Goal: Information Seeking & Learning: Learn about a topic

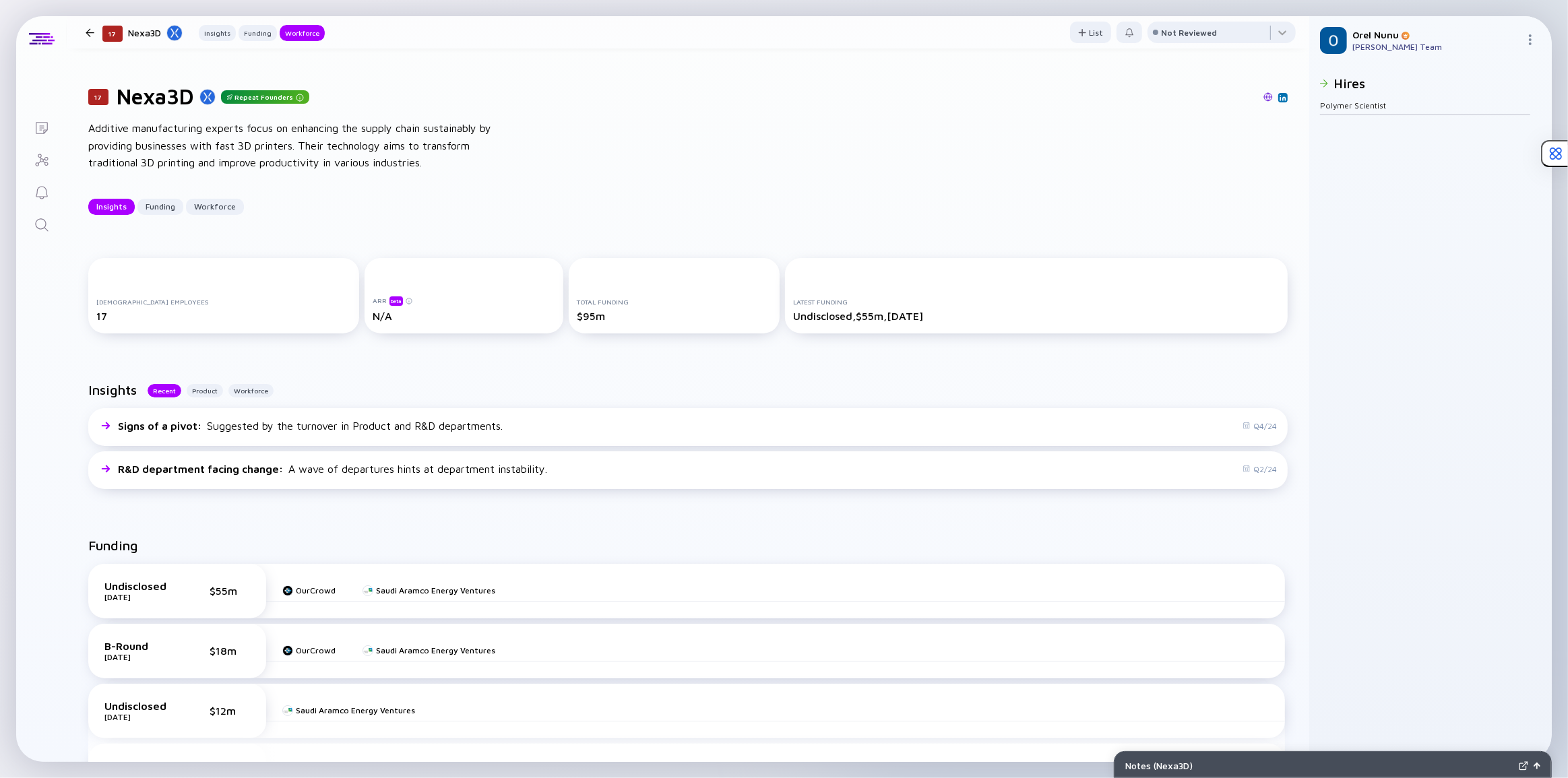
scroll to position [1257, 0]
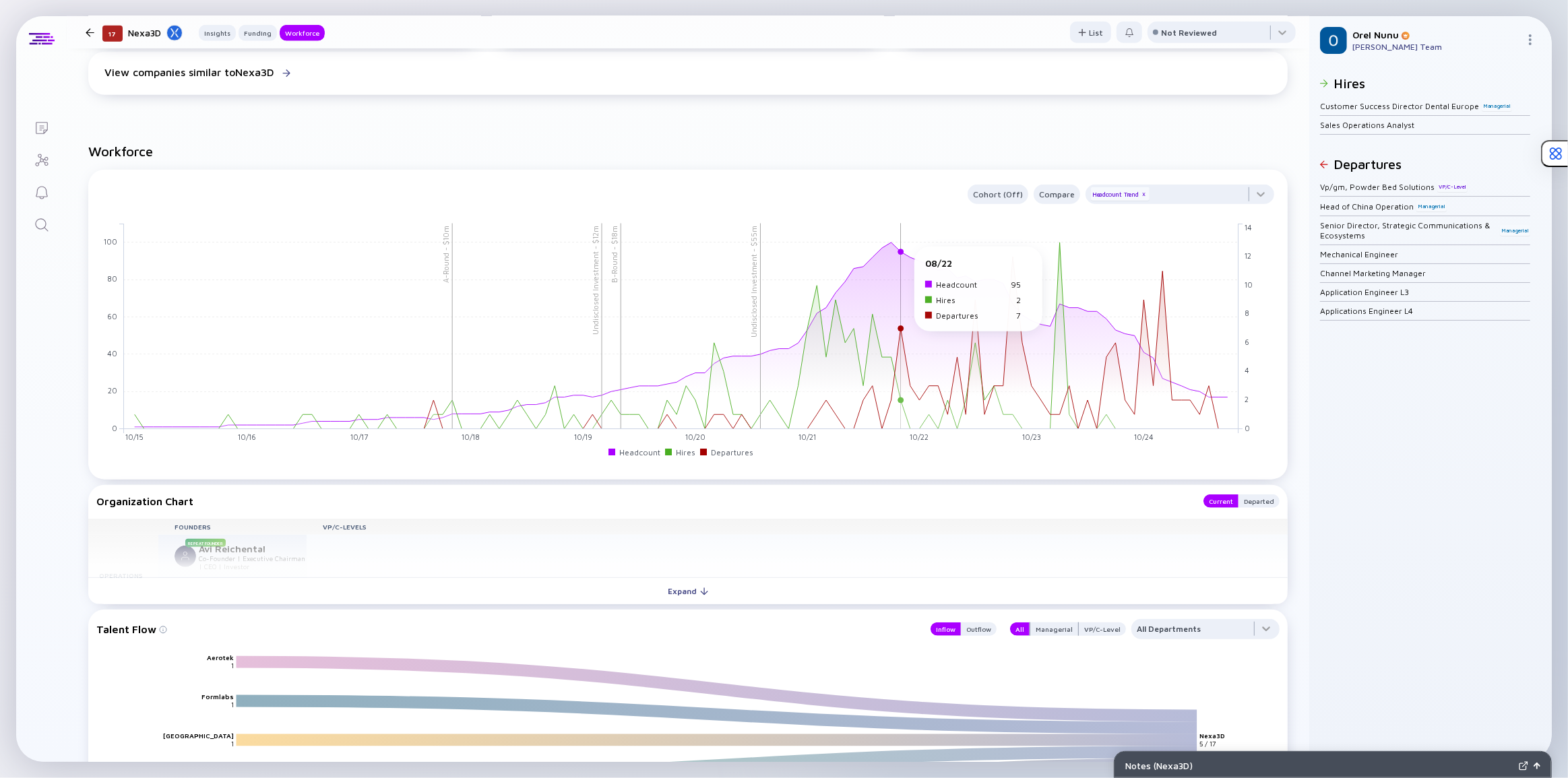
click at [897, 254] on rect at bounding box center [682, 326] width 1115 height 205
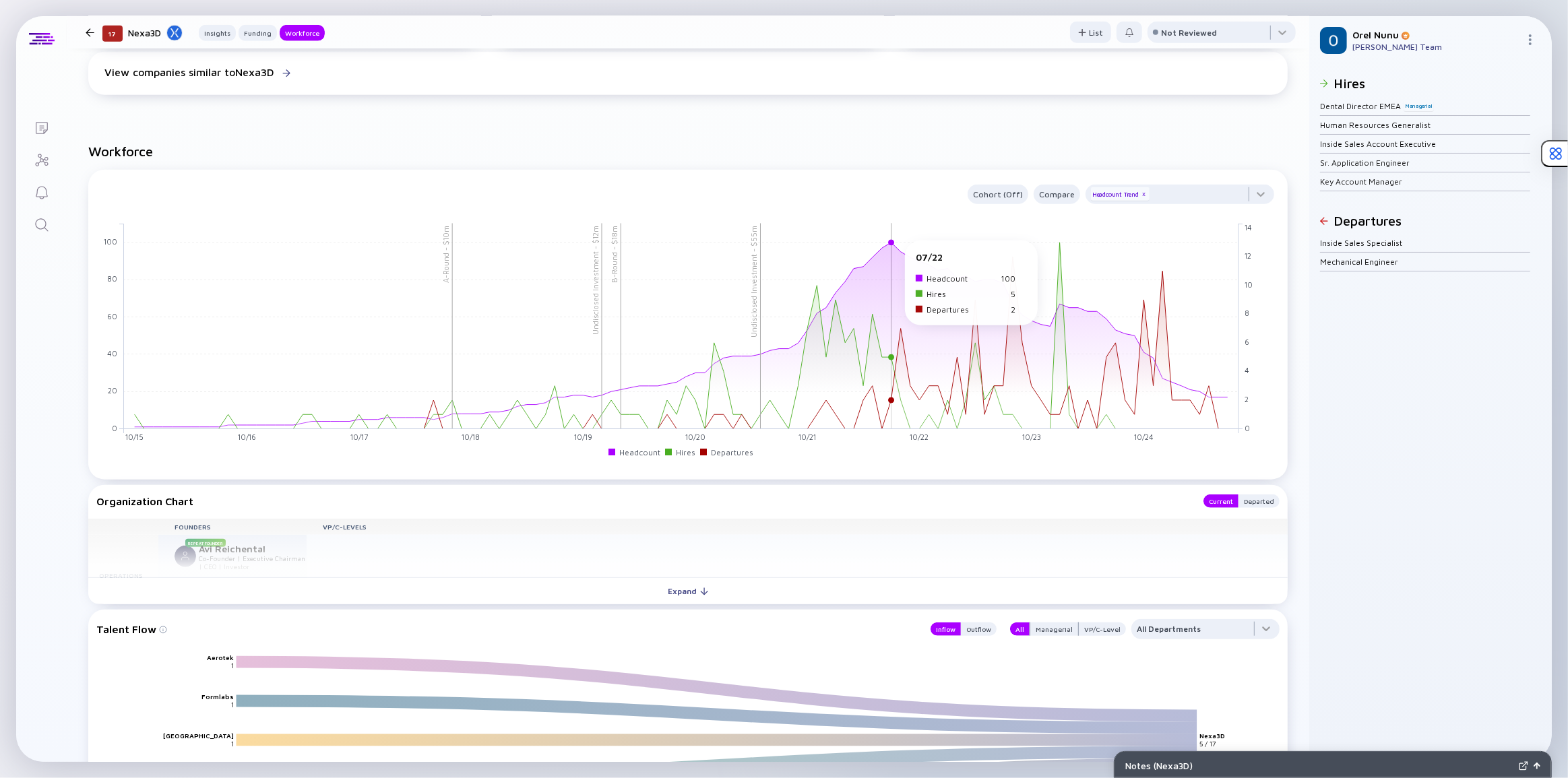
click at [890, 249] on rect at bounding box center [682, 326] width 1115 height 205
click at [893, 249] on rect at bounding box center [682, 326] width 1115 height 205
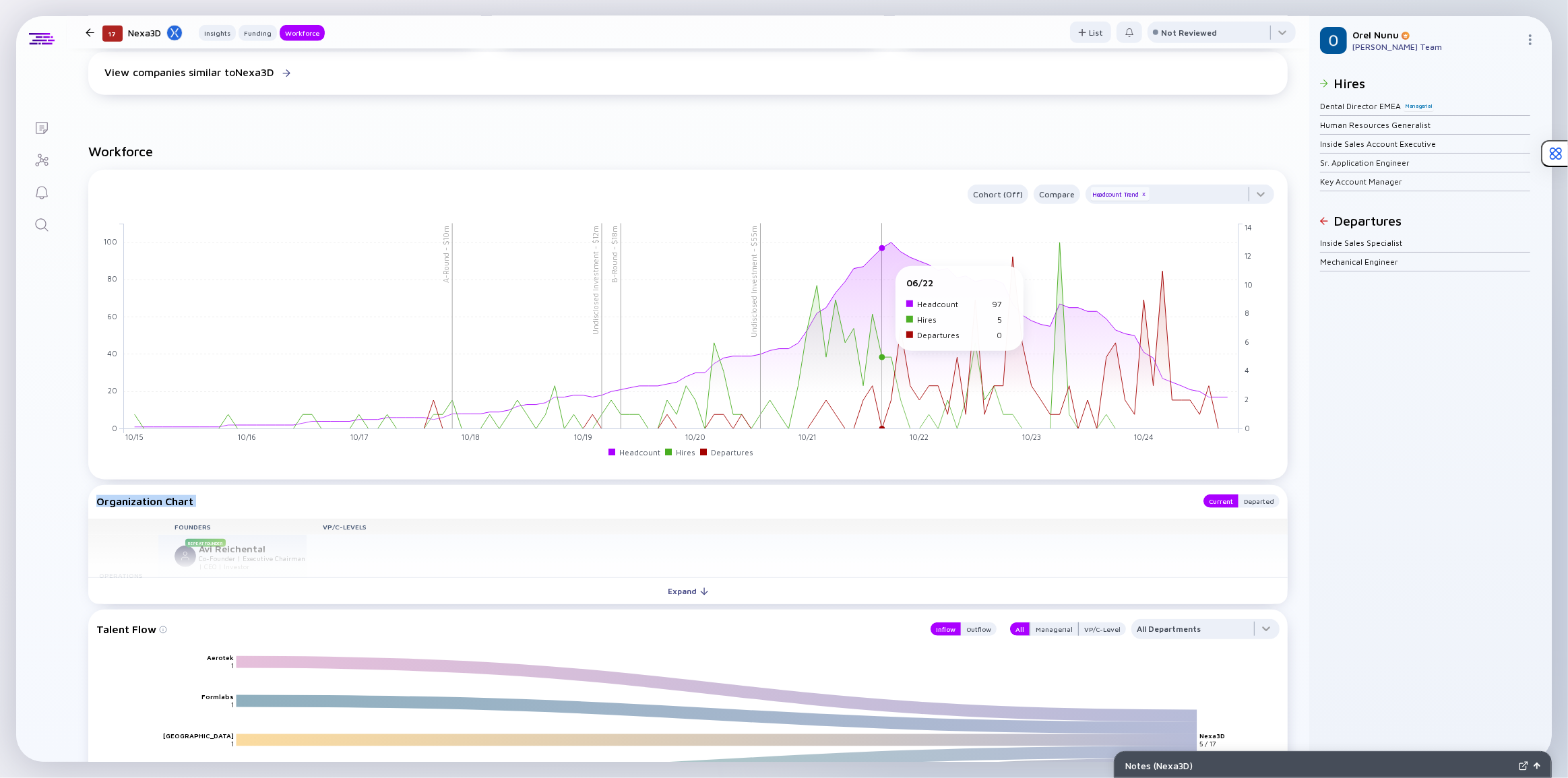
scroll to position [1318, 0]
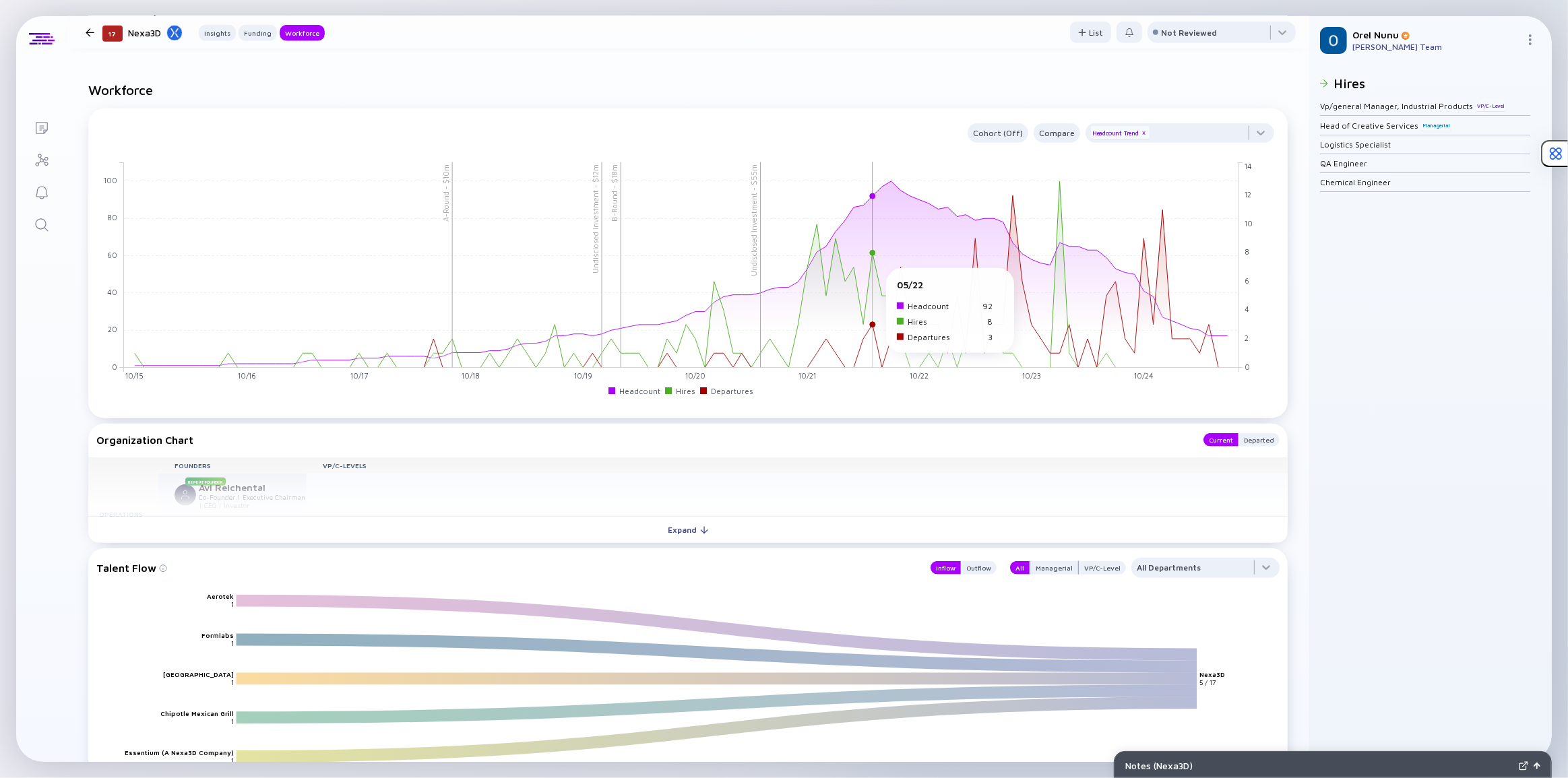
click at [872, 276] on rect at bounding box center [682, 264] width 1115 height 205
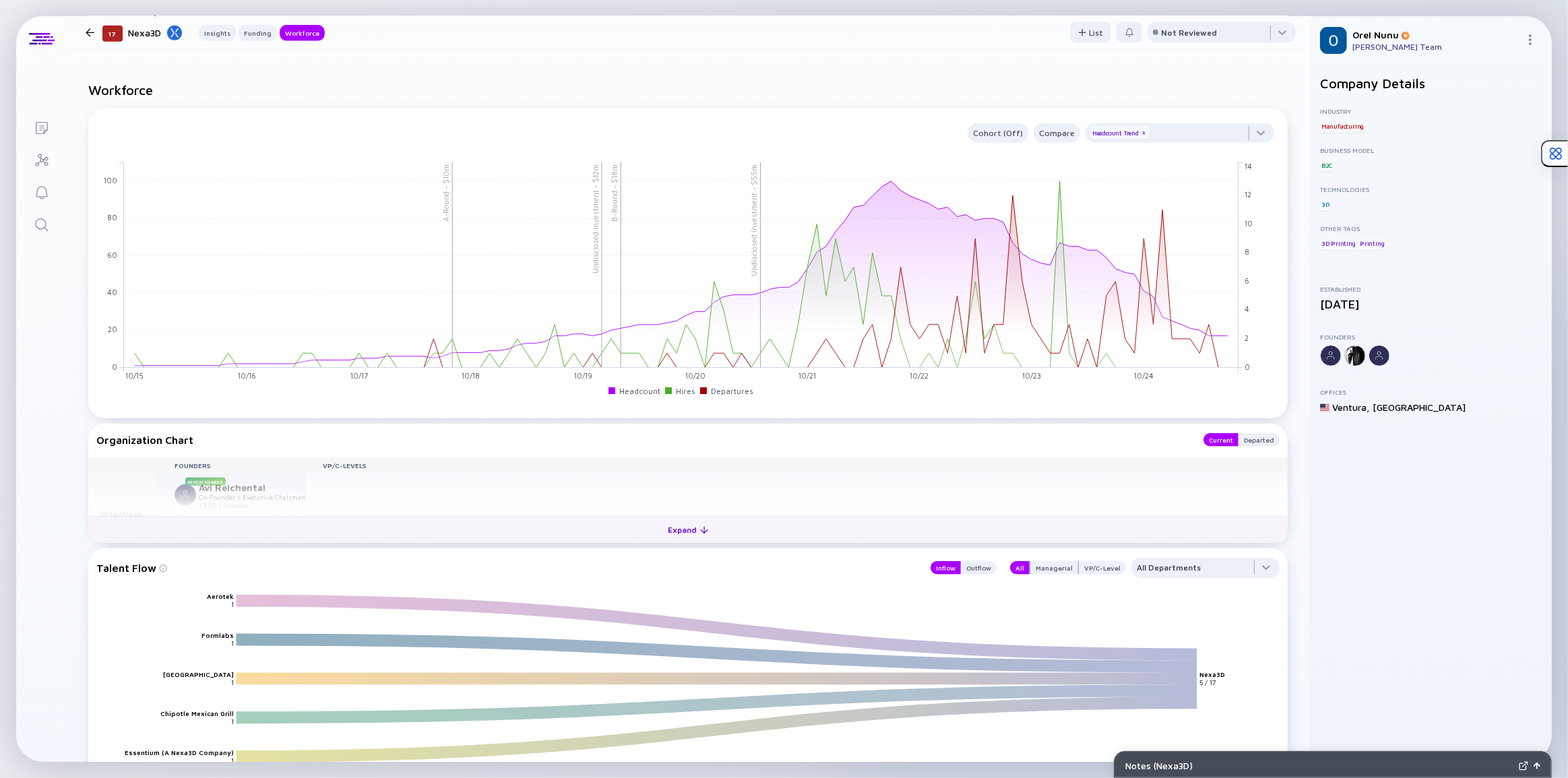
click at [704, 532] on div "Expand" at bounding box center [688, 529] width 56 height 21
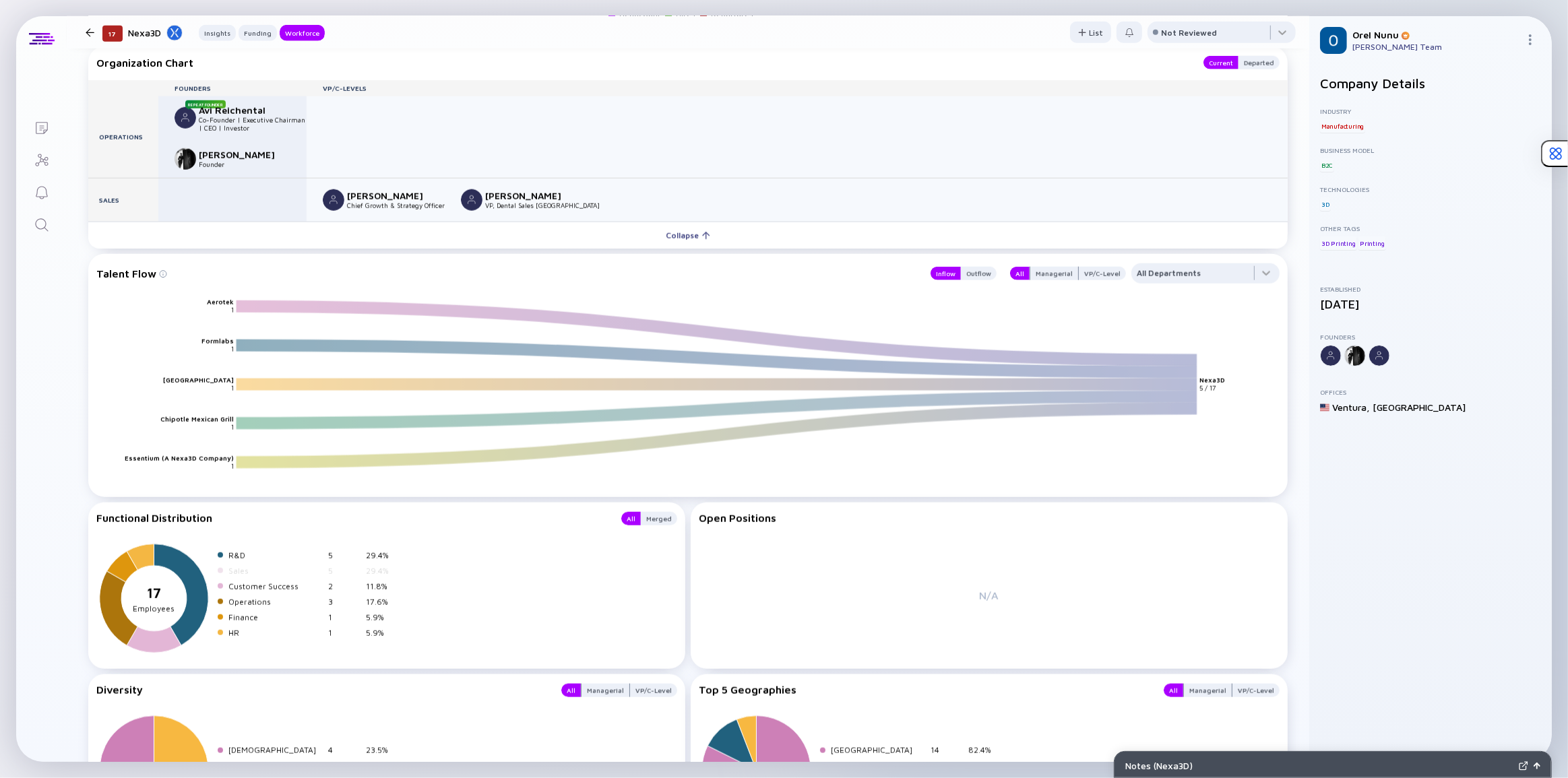
scroll to position [1808, 0]
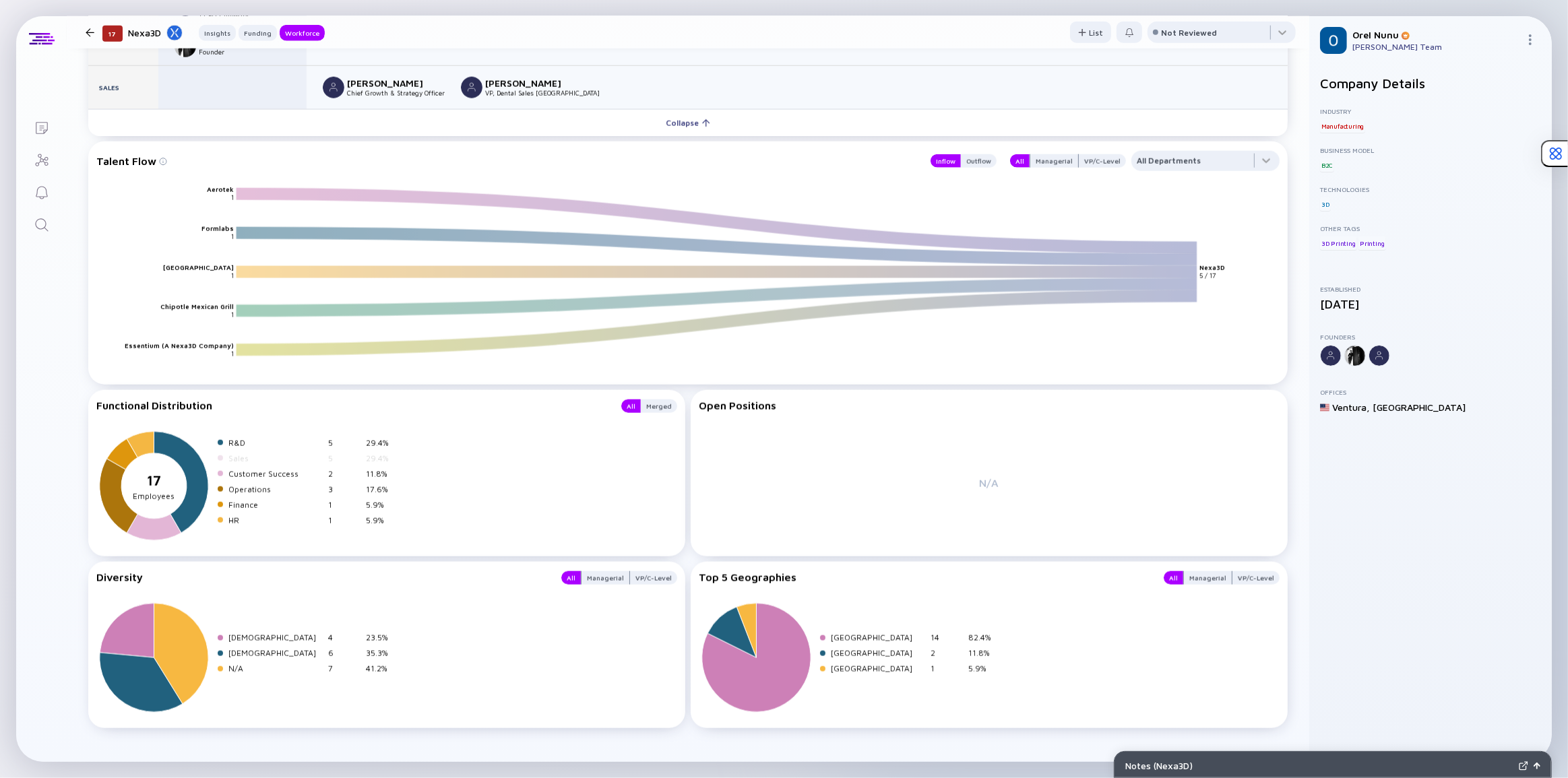
click at [158, 483] on tspan "17" at bounding box center [153, 480] width 14 height 16
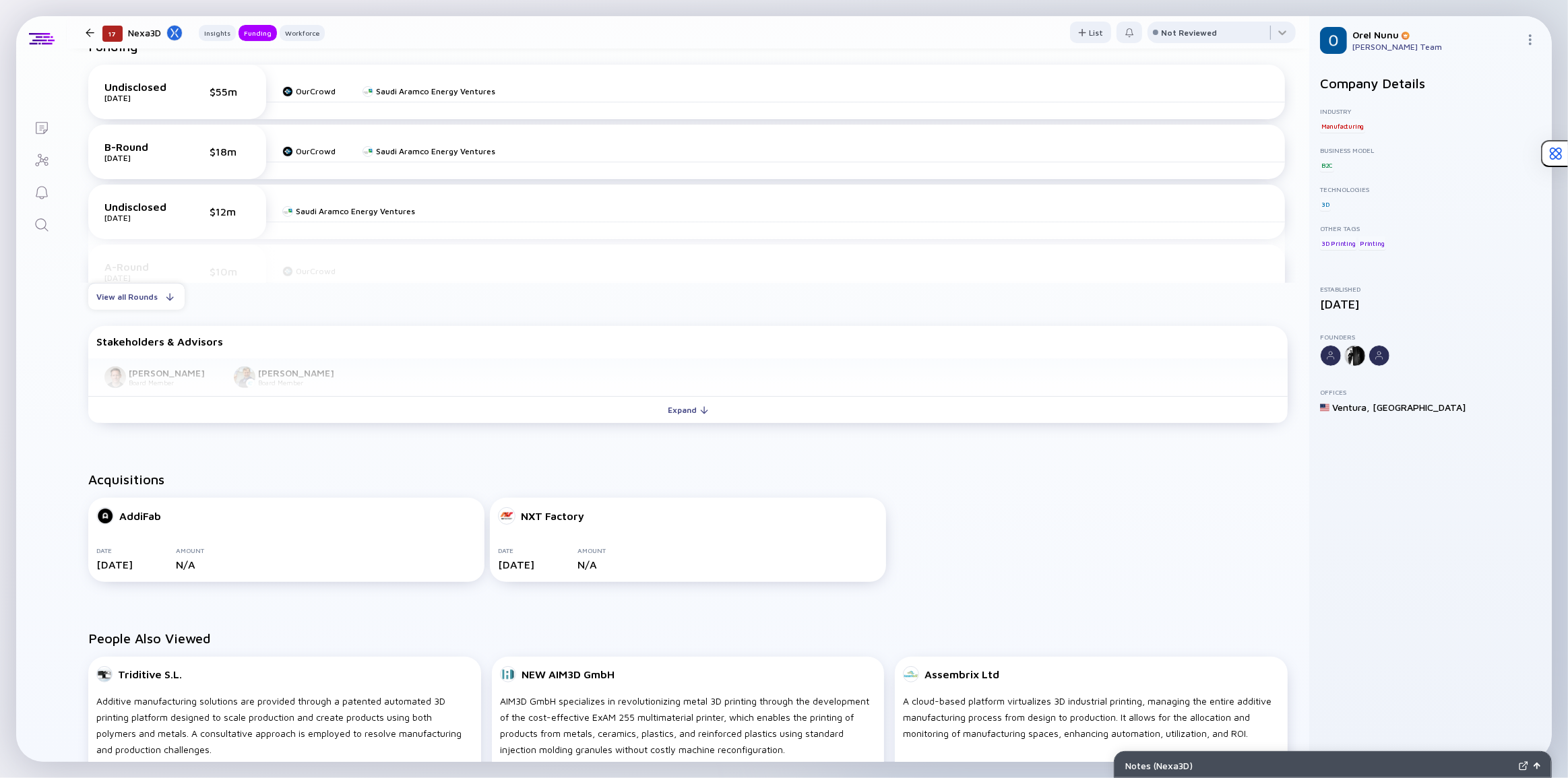
scroll to position [665, 0]
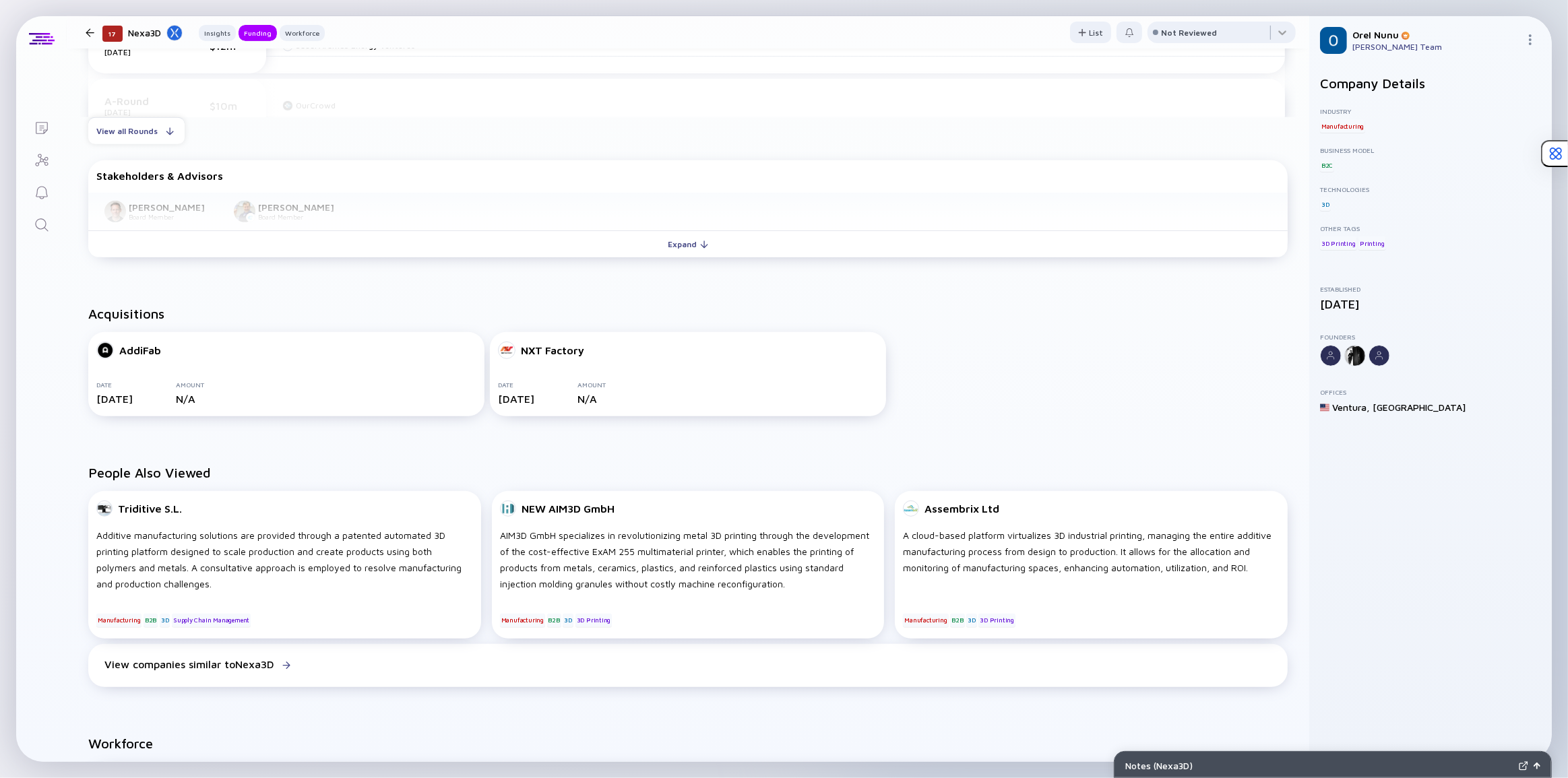
click at [517, 323] on div "Acquisitions AddiFab Date [DATE] Amount N/A NXT Factory Date [DATE] Amount N/A" at bounding box center [688, 364] width 1243 height 159
click at [200, 304] on div "Acquisitions AddiFab Date [DATE] Amount N/A NXT Factory Date [DATE] Amount N/A" at bounding box center [688, 364] width 1243 height 159
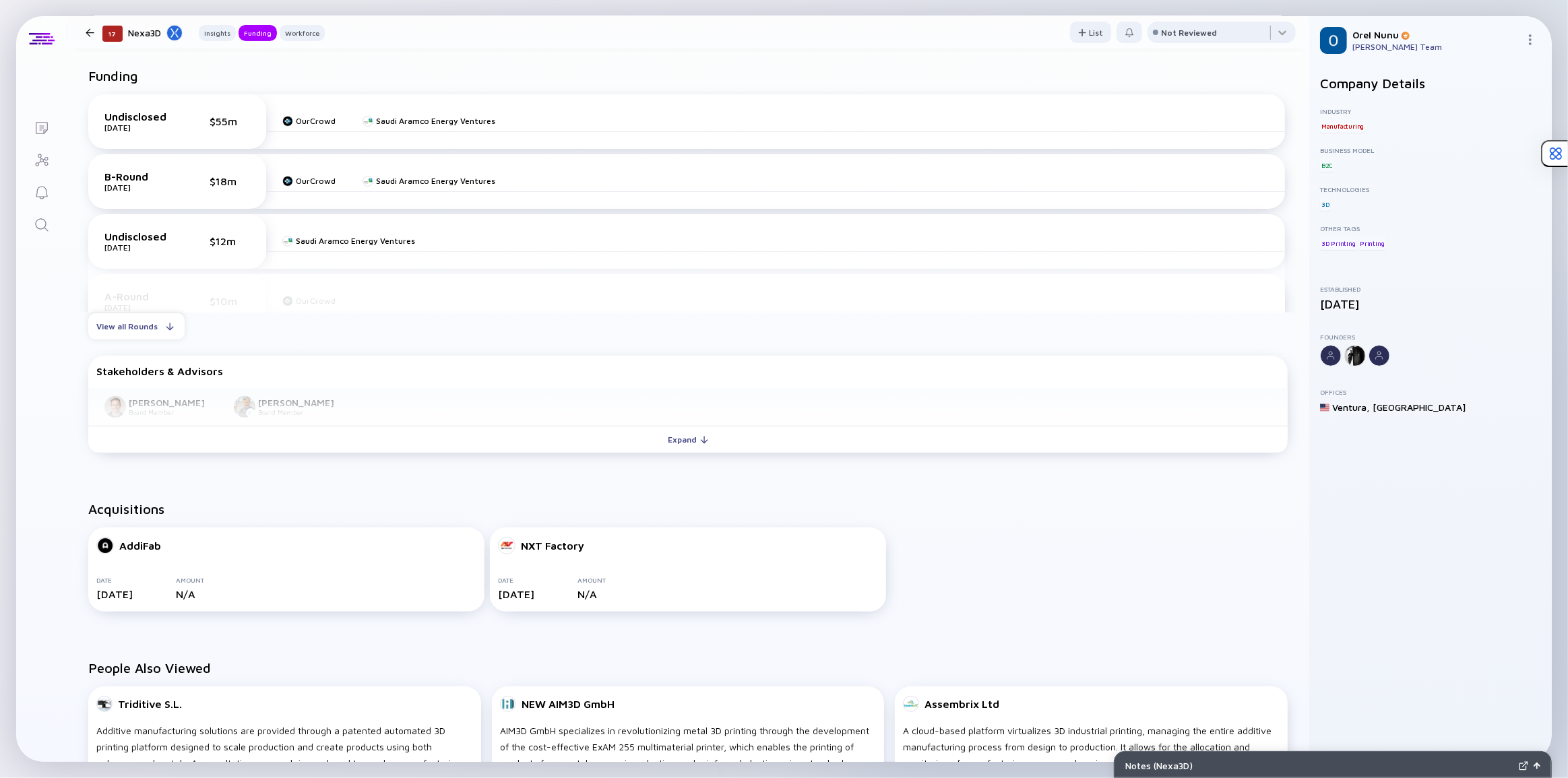
scroll to position [297, 0]
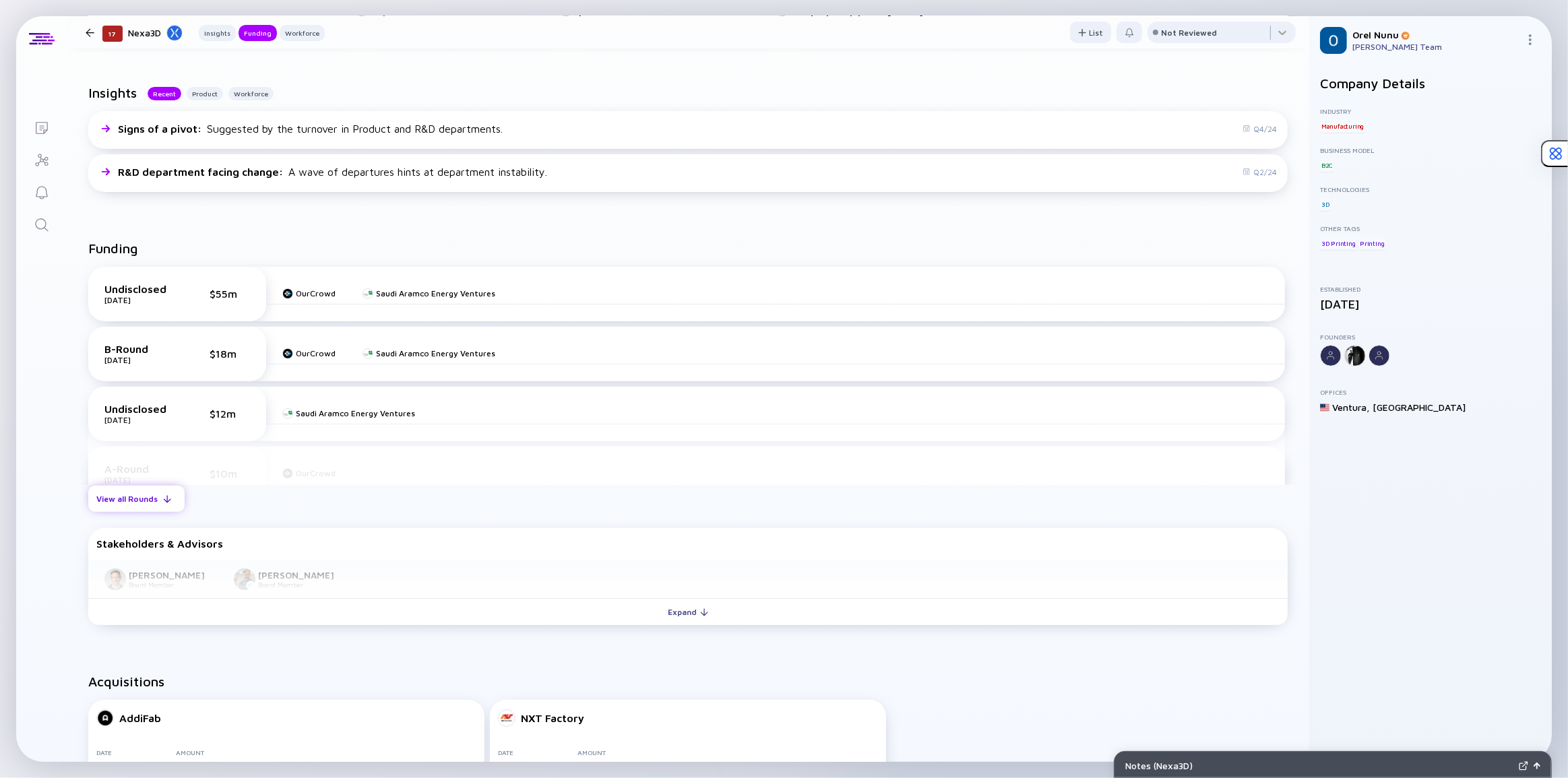
click at [161, 491] on div "View all Rounds" at bounding box center [136, 499] width 96 height 21
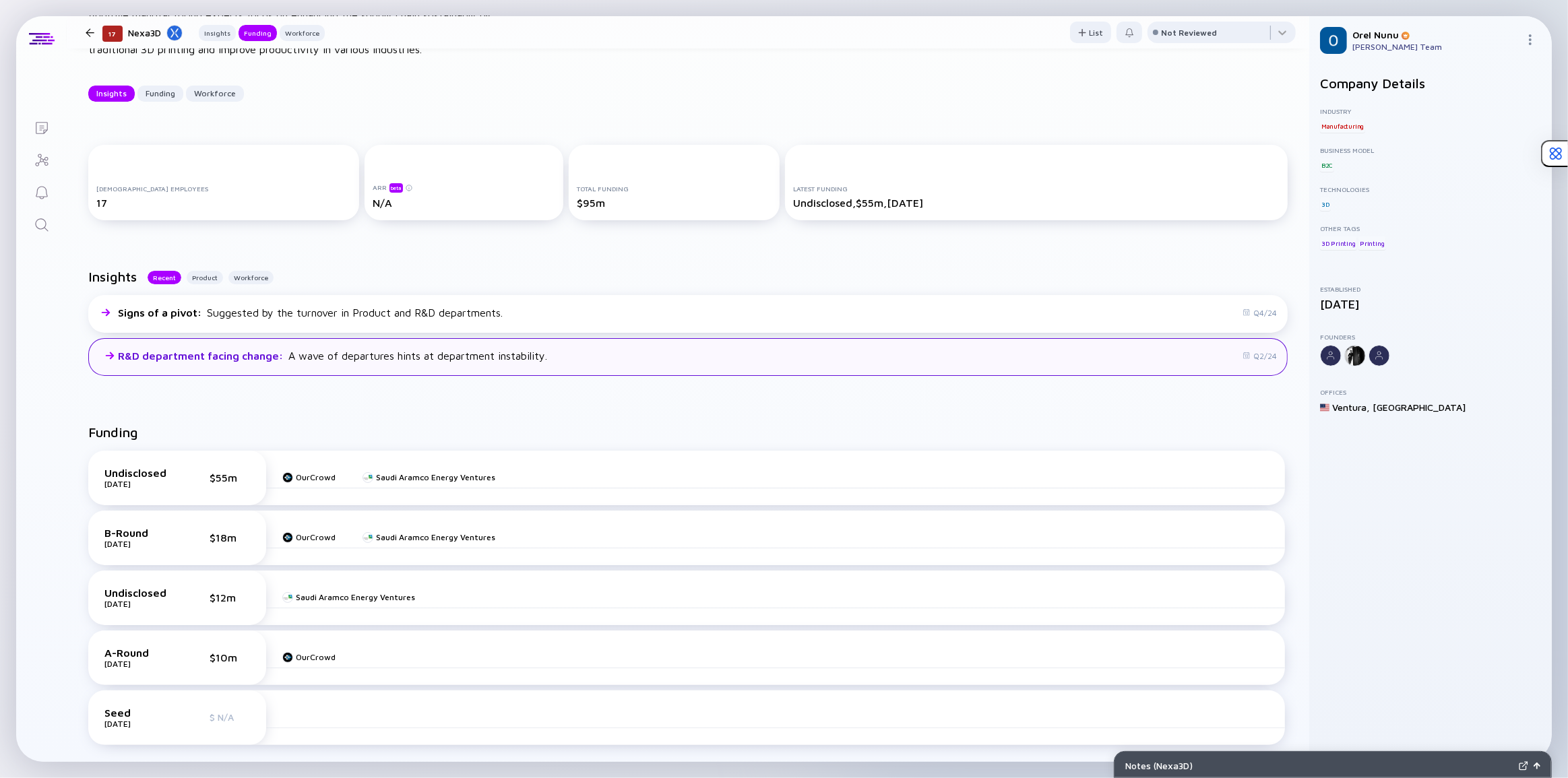
scroll to position [0, 0]
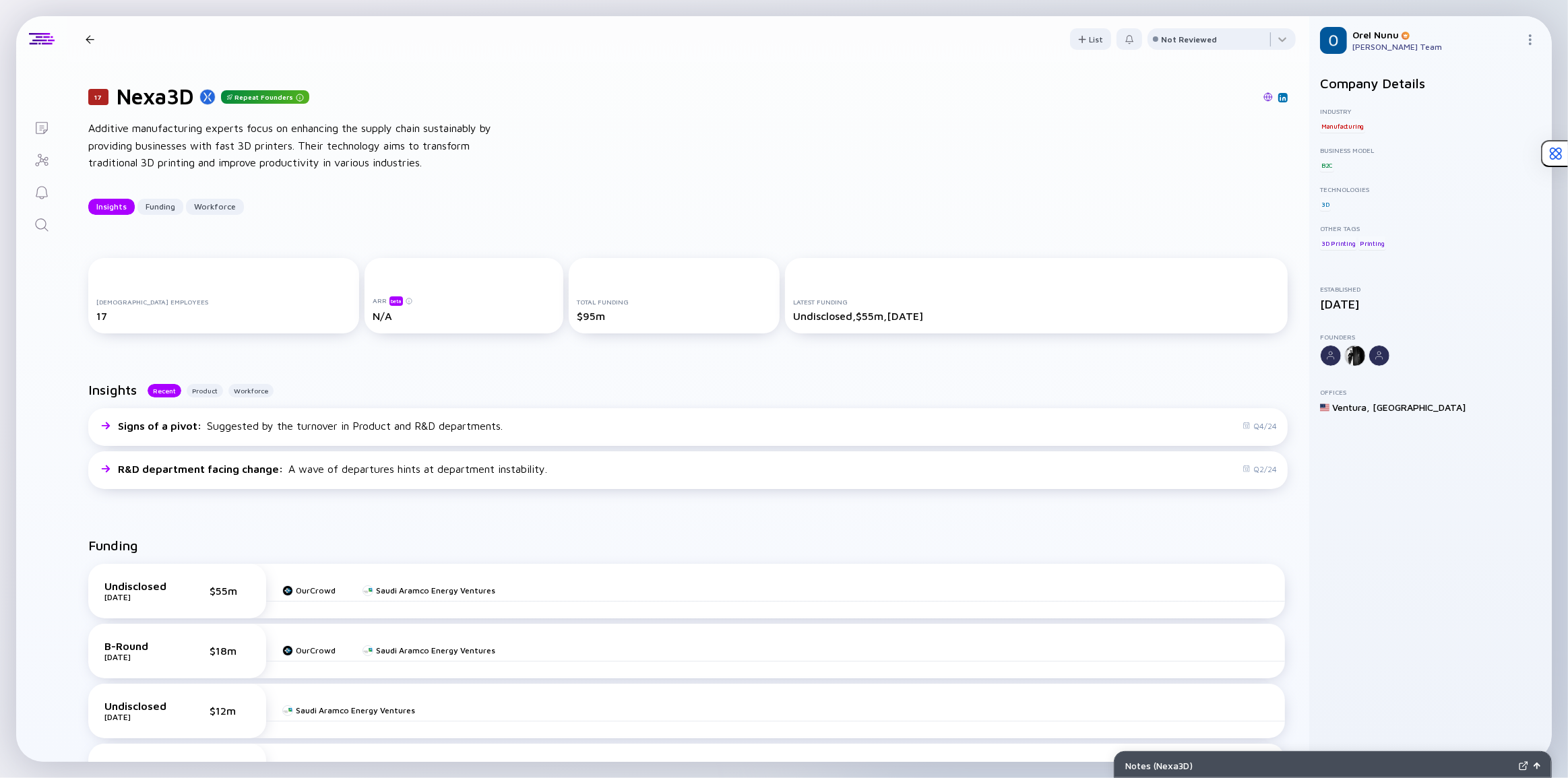
click at [312, 168] on div "Additive manufacturing experts focus on enhancing the supply chain sustainably …" at bounding box center [304, 145] width 431 height 52
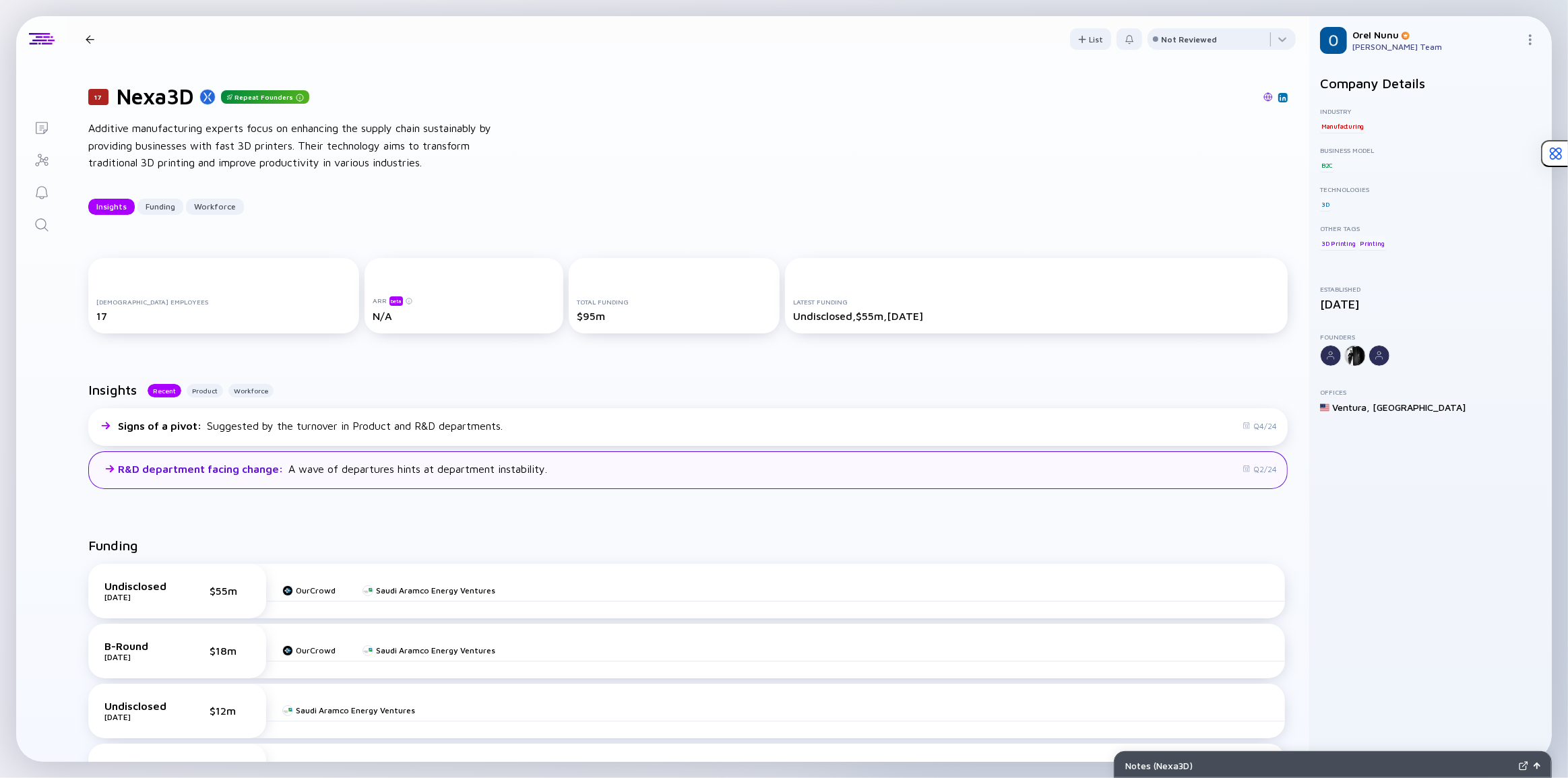
click at [295, 471] on div "R&D department facing change : A wave of departures hints at department instabi…" at bounding box center [332, 469] width 429 height 12
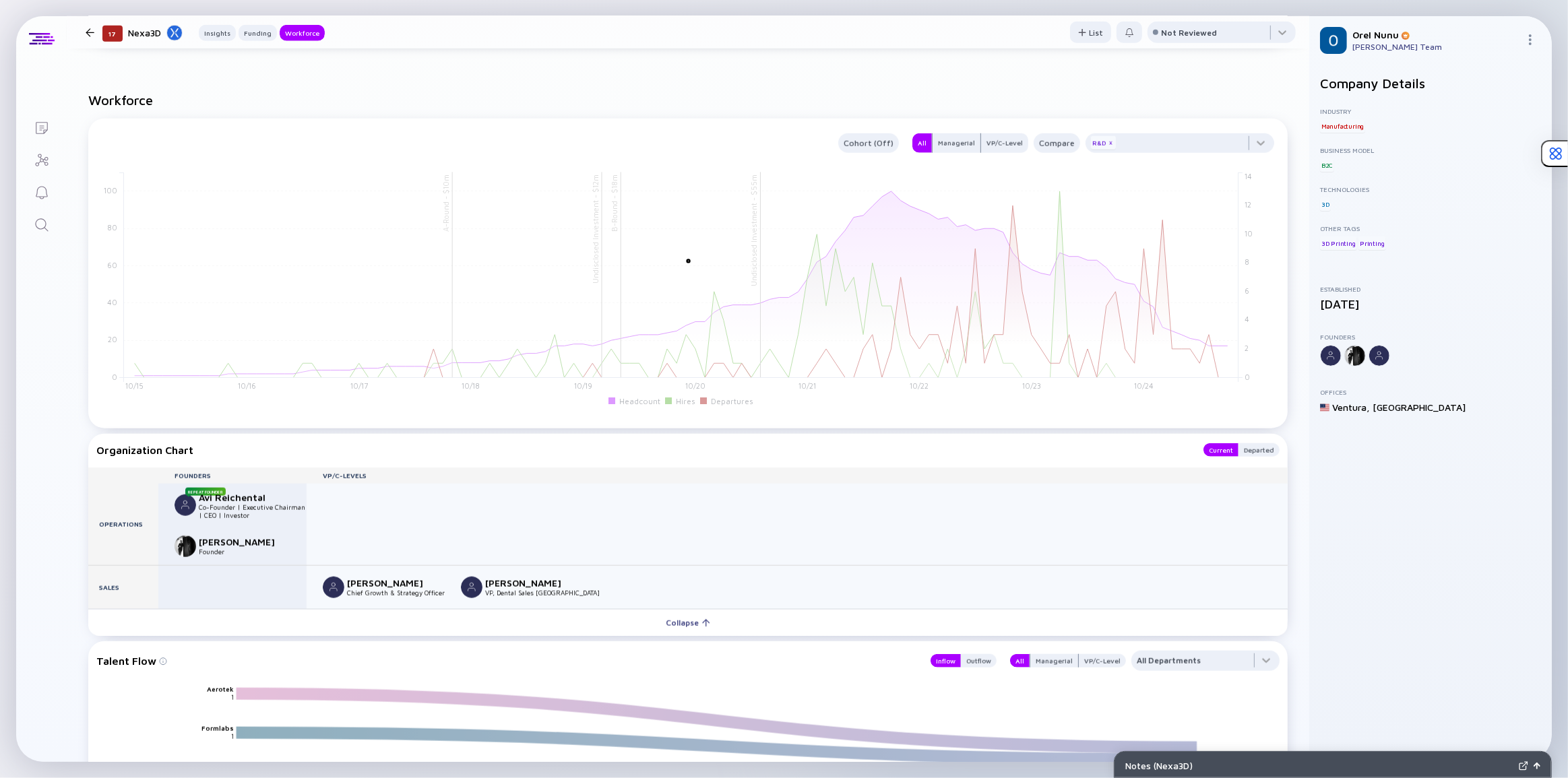
scroll to position [1414, 0]
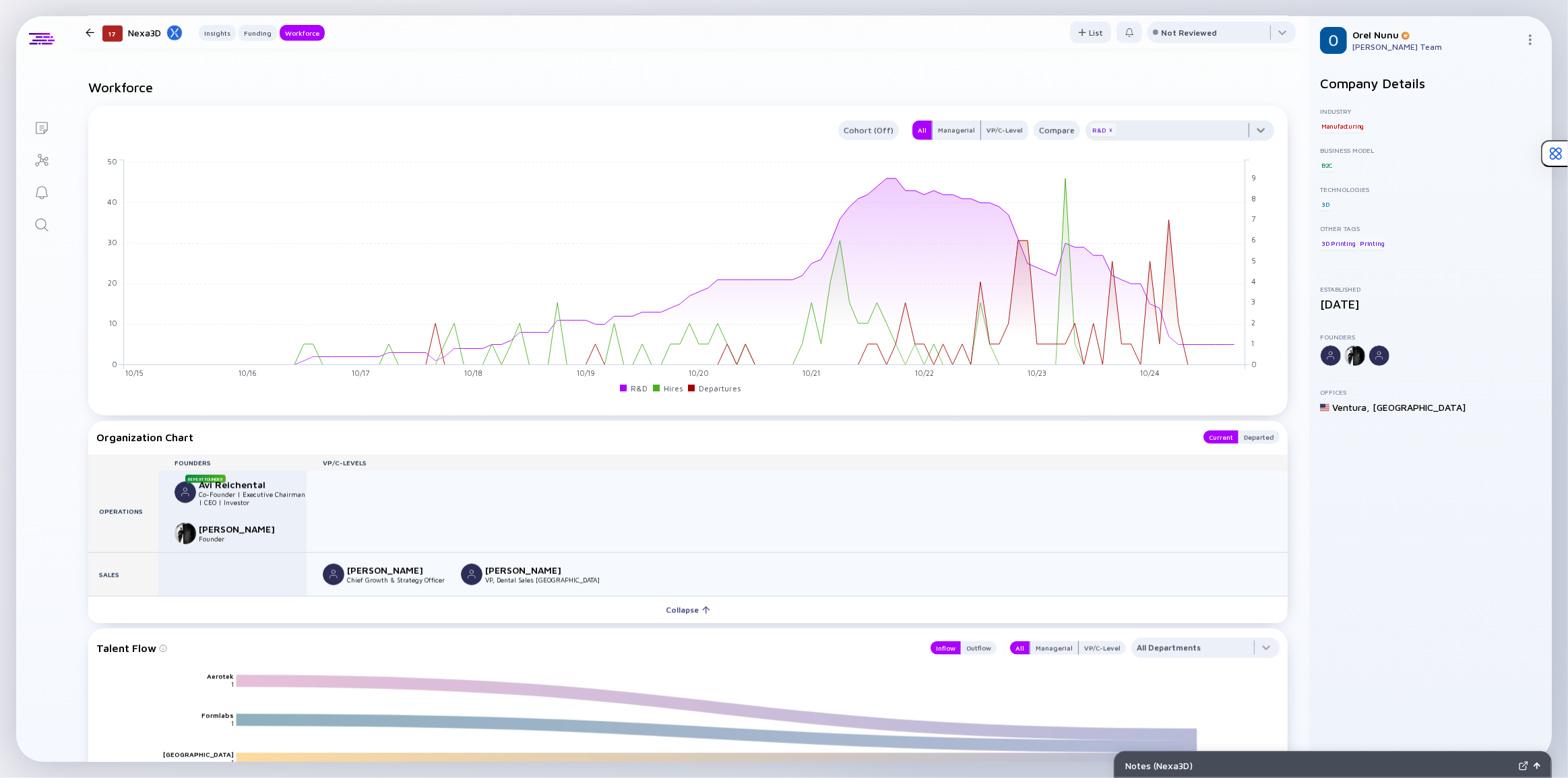
click at [1255, 136] on div at bounding box center [1180, 133] width 189 height 27
click at [1101, 101] on div "Workforce Cohort (Off) All Managerial VP/C-Level Compare R&D x 10/15 11/15 12/1…" at bounding box center [688, 663] width 1243 height 1211
click at [41, 230] on icon "Search" at bounding box center [42, 225] width 16 height 16
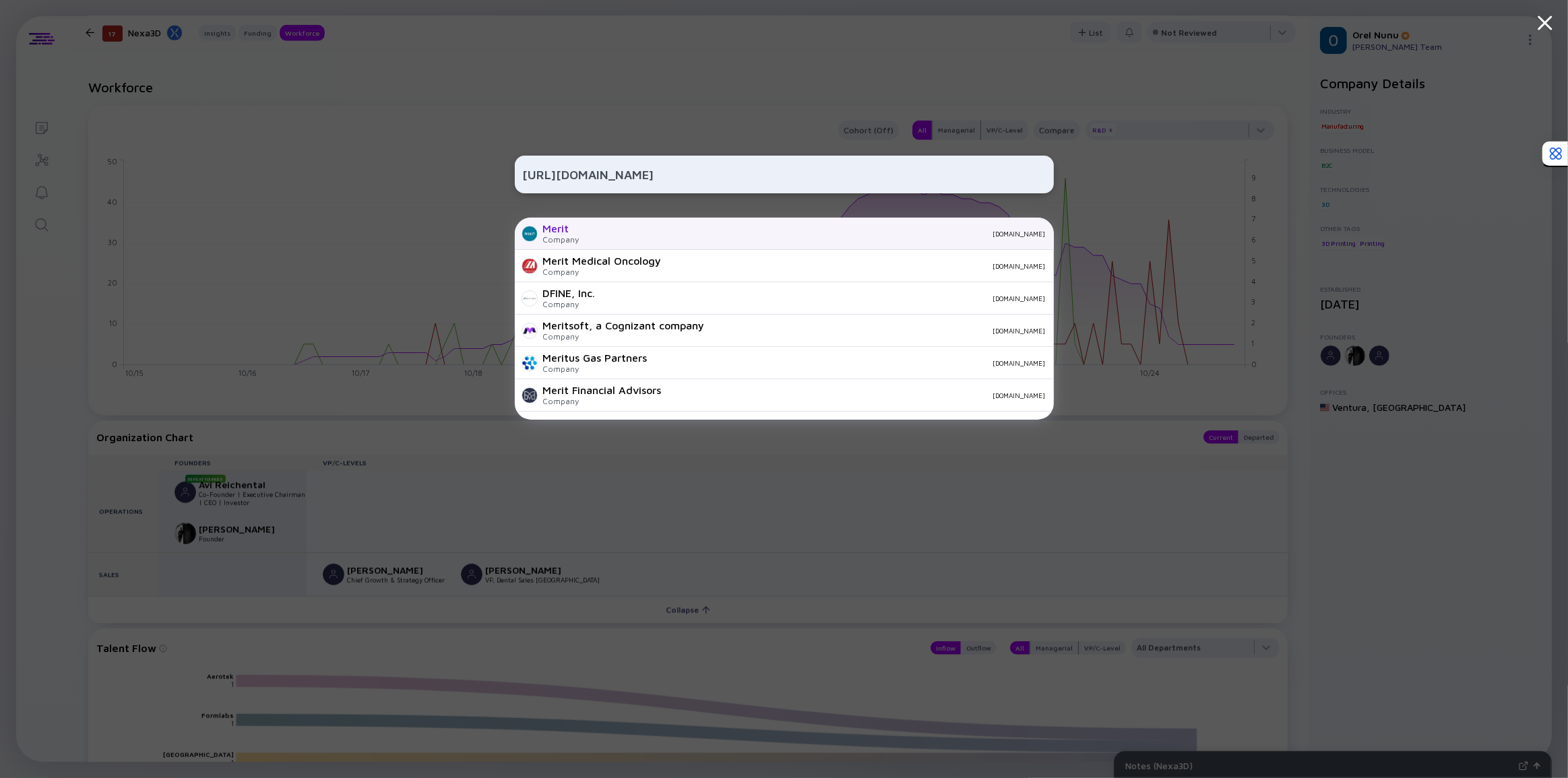
type input "[URL][DOMAIN_NAME]"
click at [575, 229] on div "Merit" at bounding box center [561, 228] width 37 height 12
